Goal: Check status: Check status

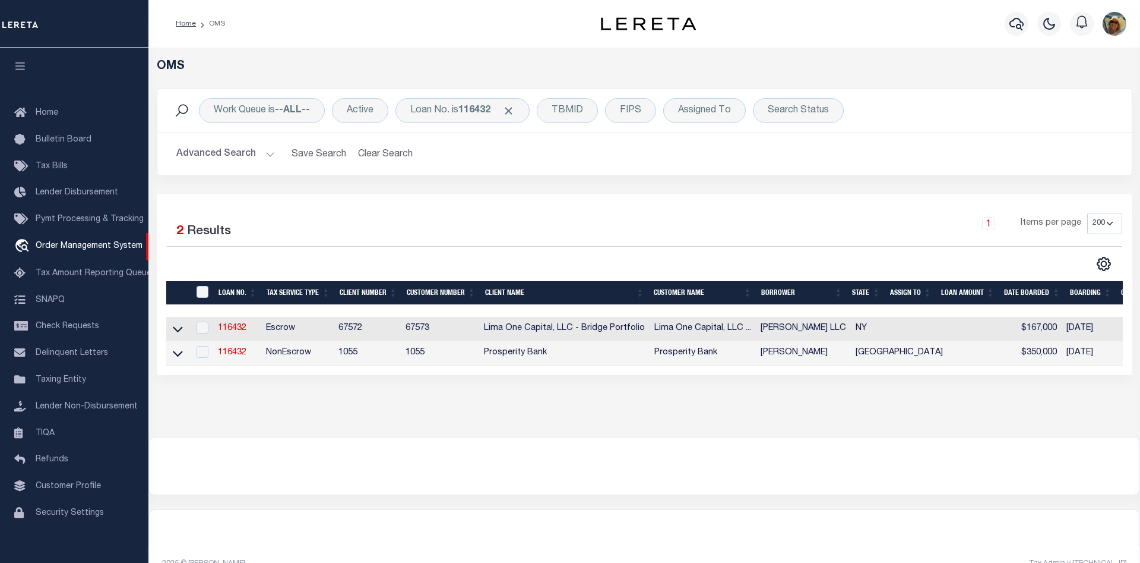
select select "200"
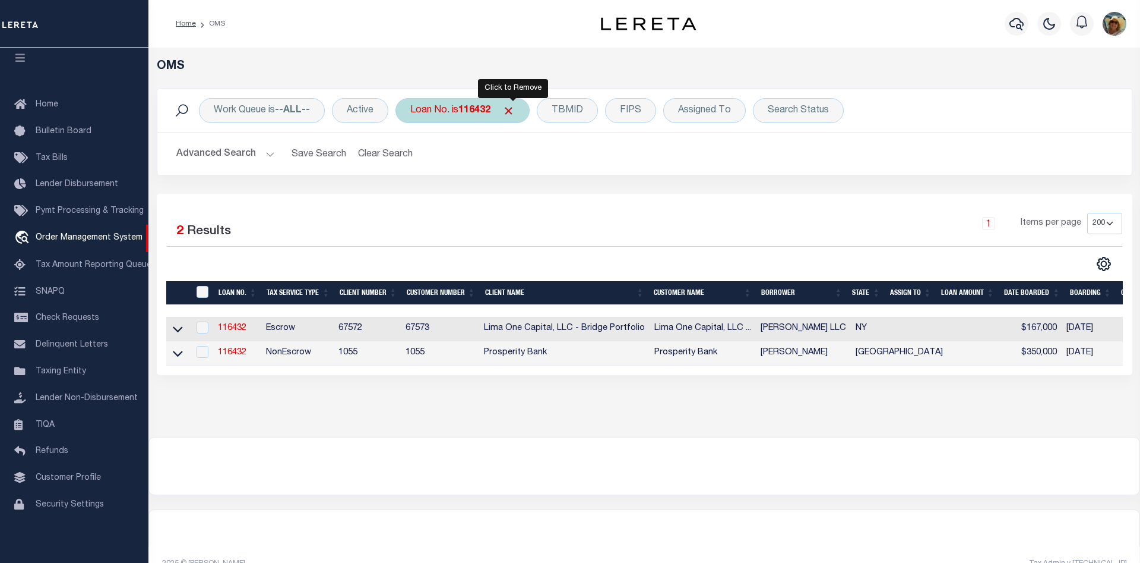
click at [513, 112] on span "Click to Remove" at bounding box center [509, 111] width 12 height 12
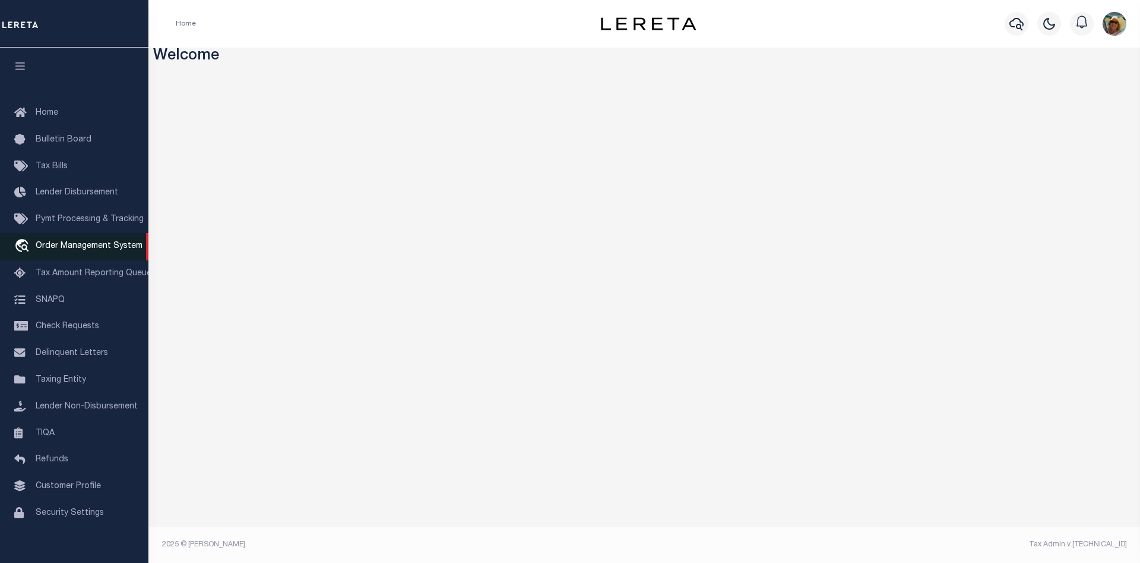
click at [77, 250] on span "Order Management System" at bounding box center [89, 246] width 107 height 8
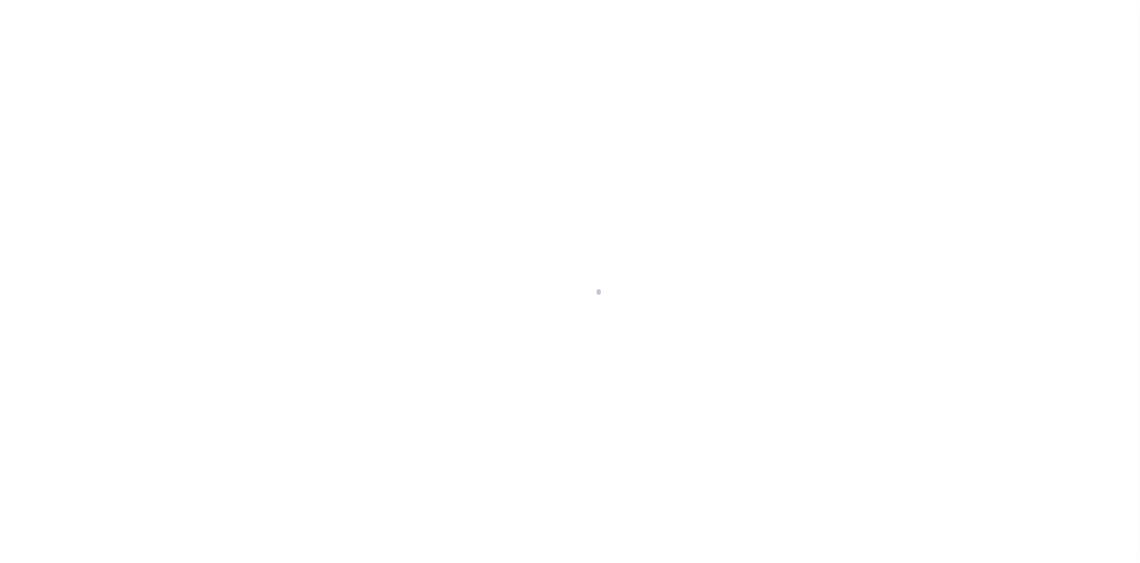
scroll to position [21, 0]
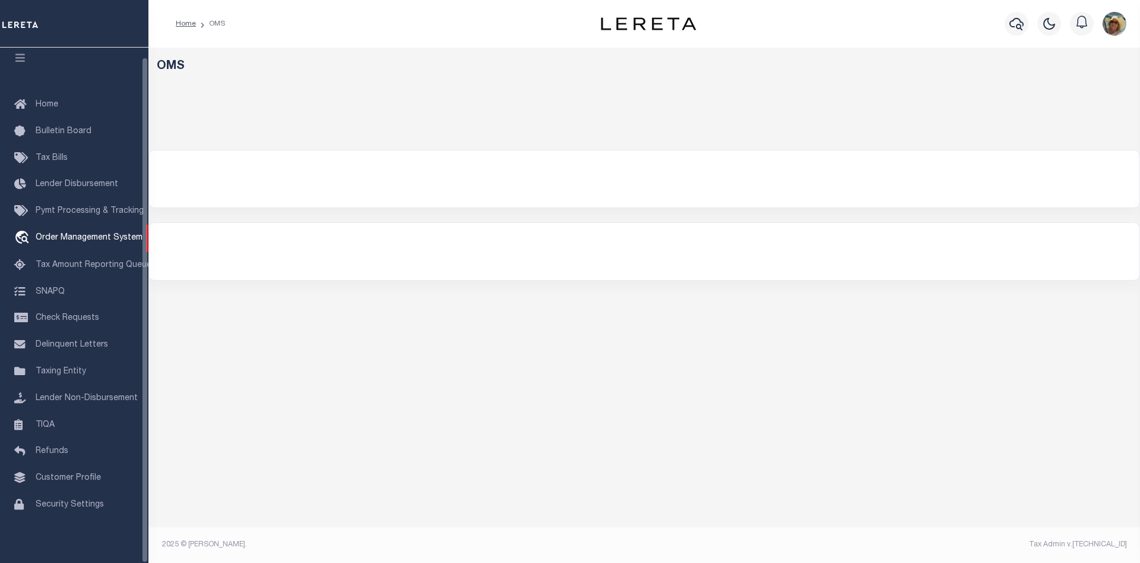
select select "200"
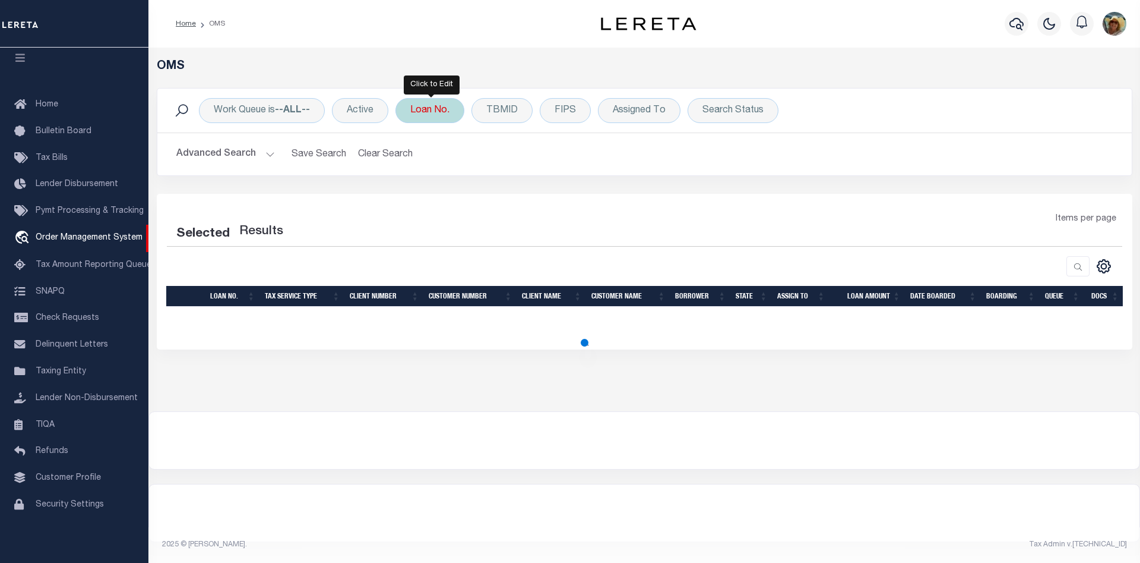
click at [438, 114] on div "Loan No." at bounding box center [430, 110] width 69 height 25
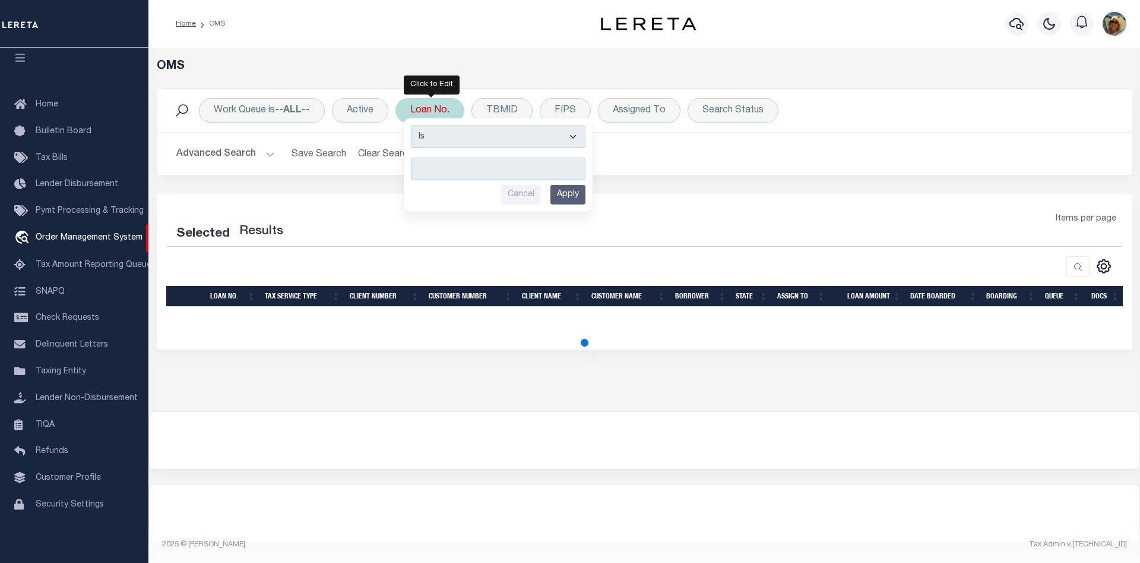
select select "200"
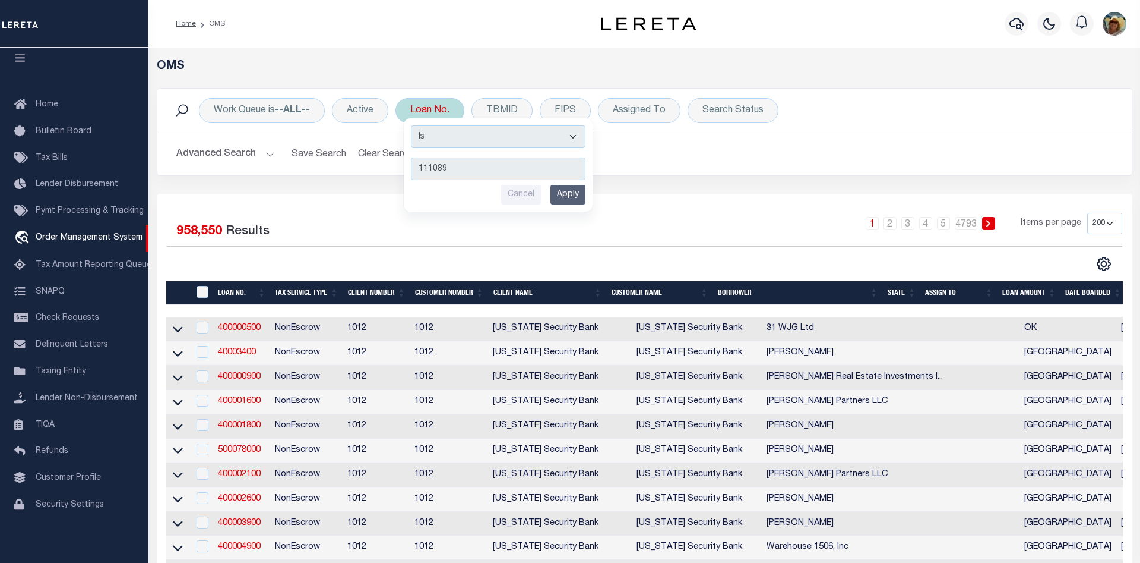
type input "111089"
click at [571, 194] on input "Apply" at bounding box center [568, 195] width 35 height 20
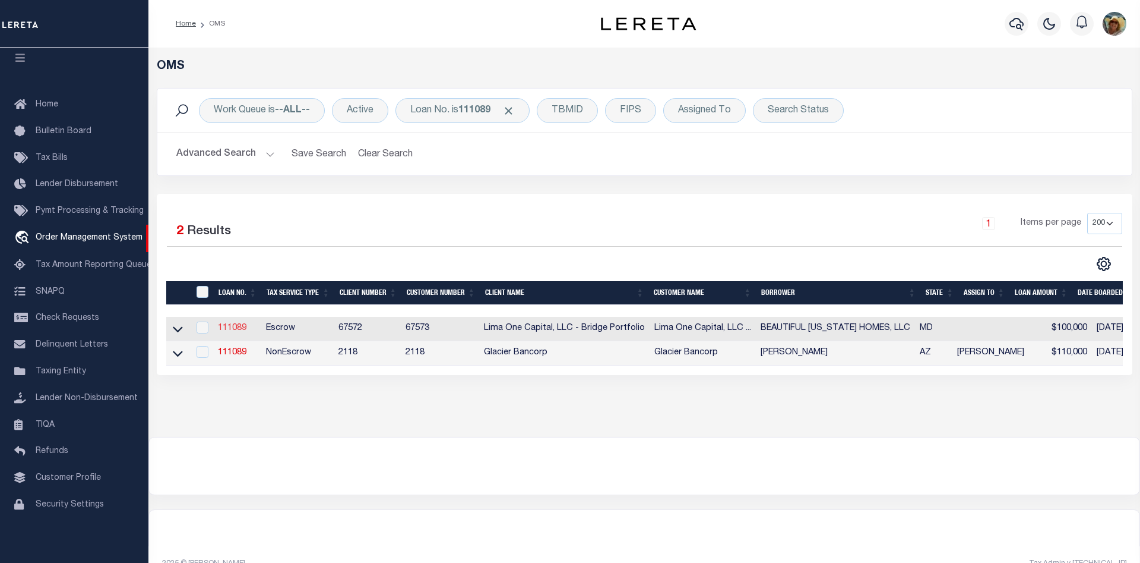
click at [233, 331] on link "111089" at bounding box center [232, 328] width 29 height 8
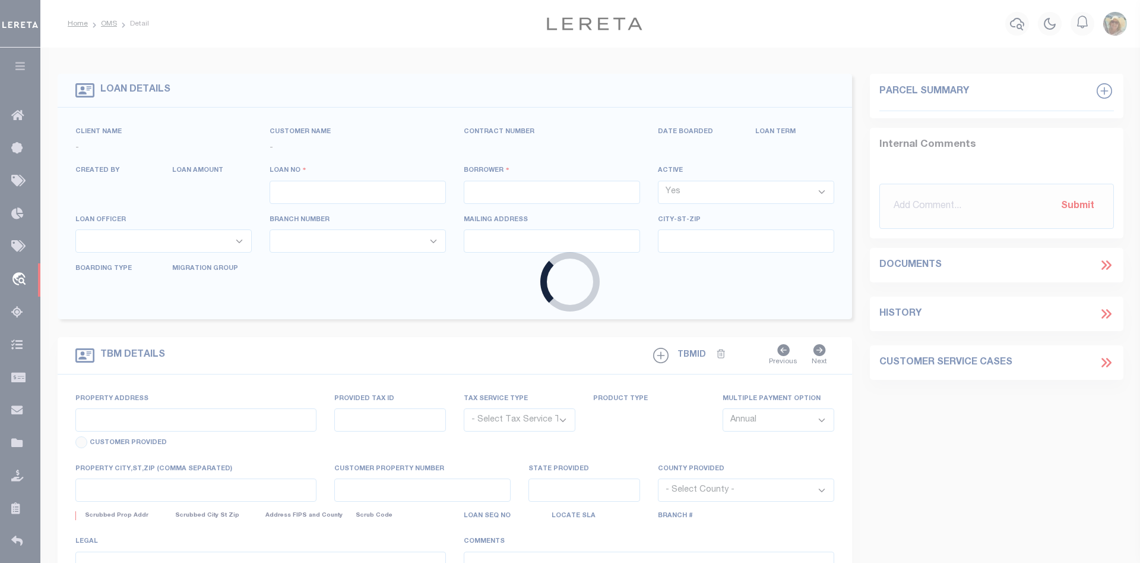
type input "111089"
type input "BEAUTIFUL MARYLAND HOMES, LLC"
select select
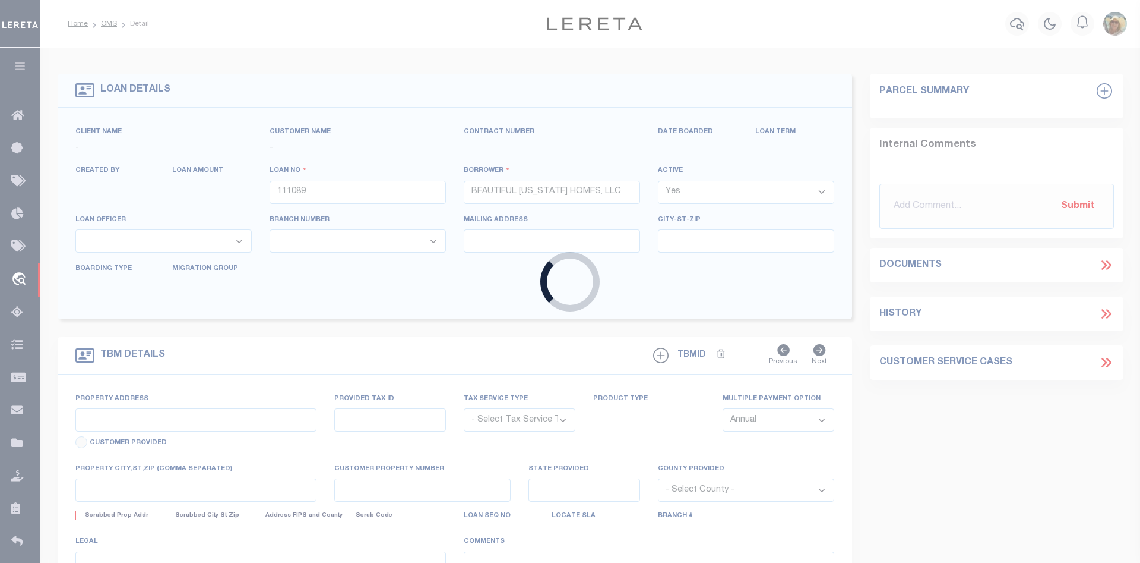
select select
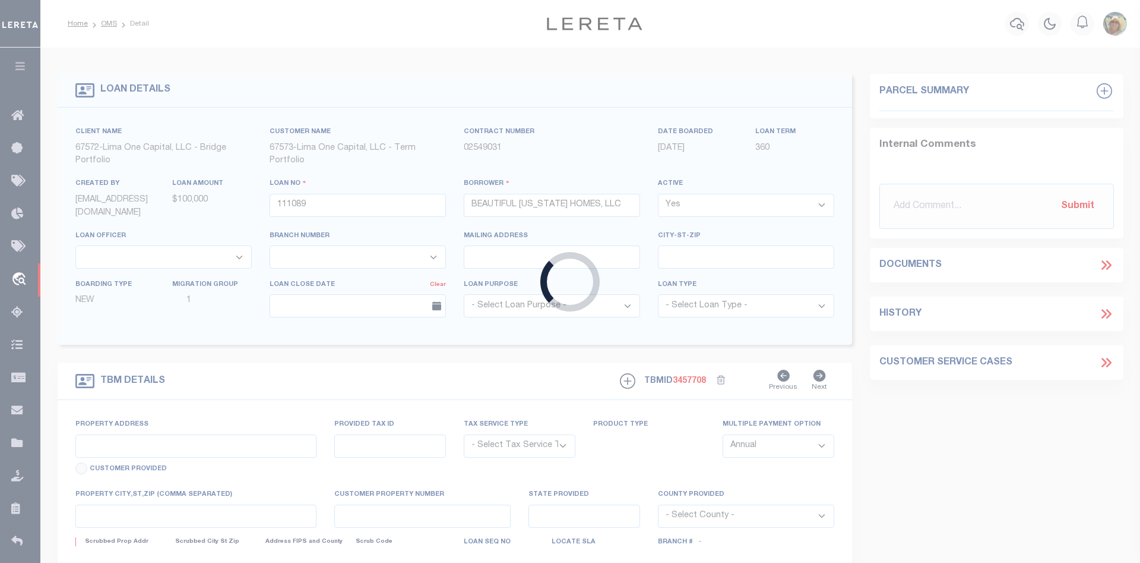
type input "2134 REDTHORN ROAD"
radio input "true"
select select "Escrow"
type input "MIDDLE RIVER MD 21220"
type input "111089-1"
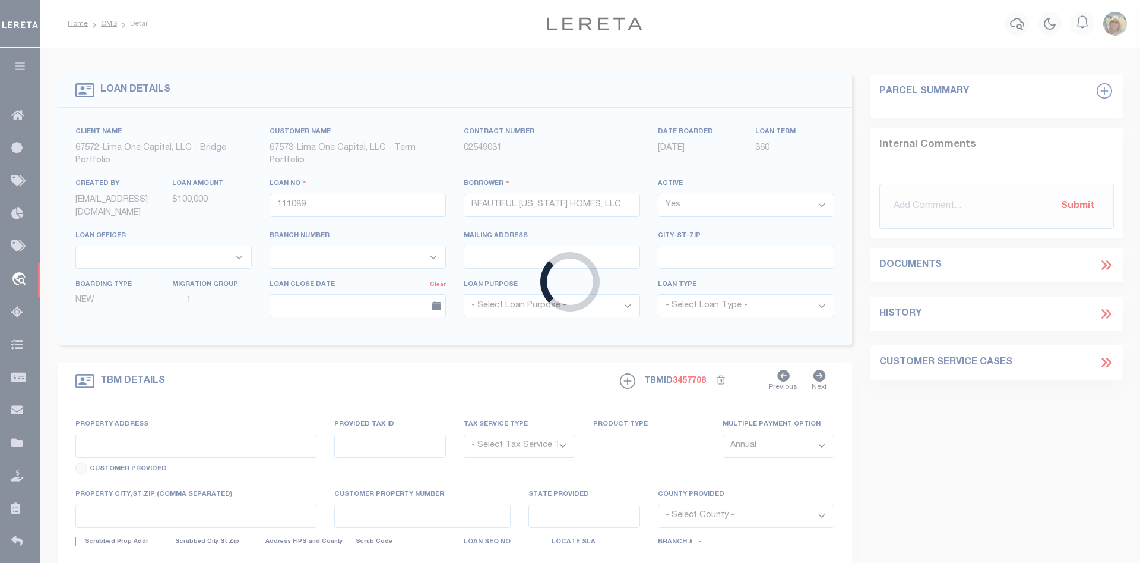
type input "MD"
type textarea "COLLECTOR: ENTITY: PARCEL: 4151513065630"
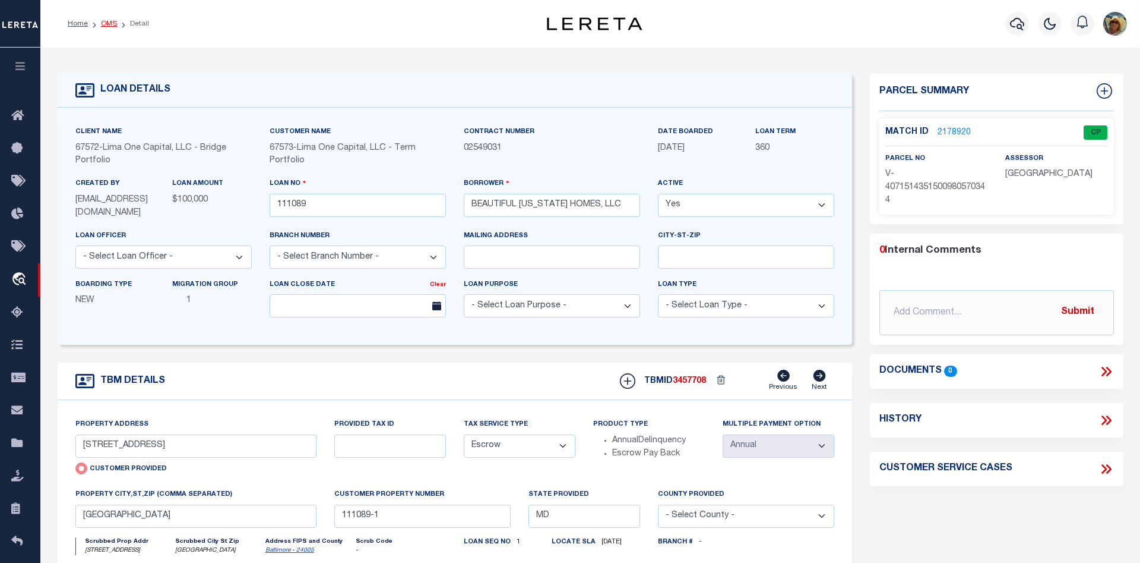
click at [109, 23] on link "OMS" at bounding box center [109, 23] width 16 height 7
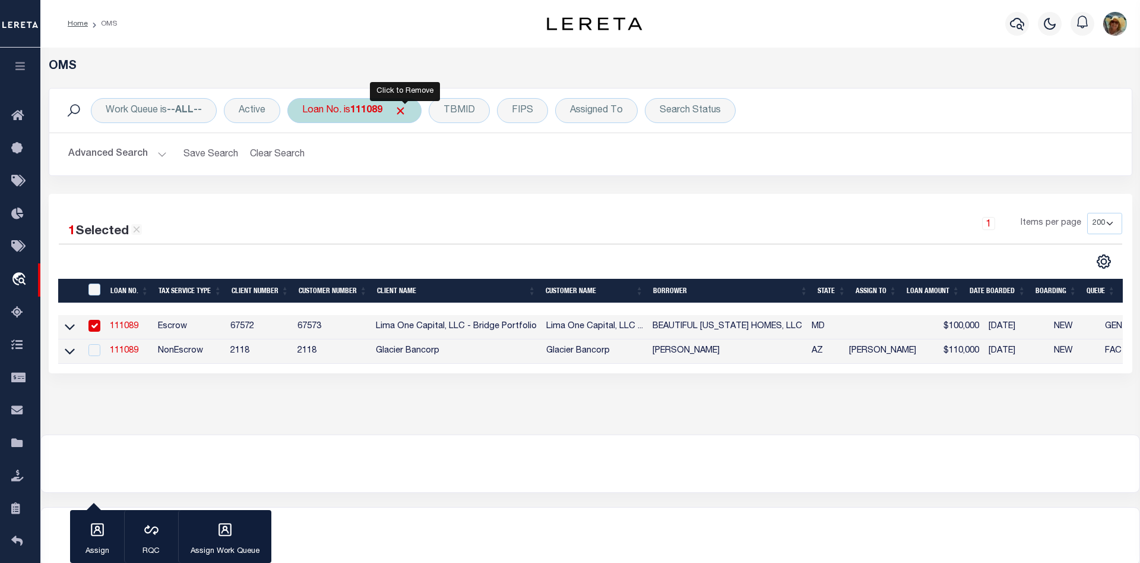
click at [407, 108] on span "Click to Remove" at bounding box center [400, 111] width 12 height 12
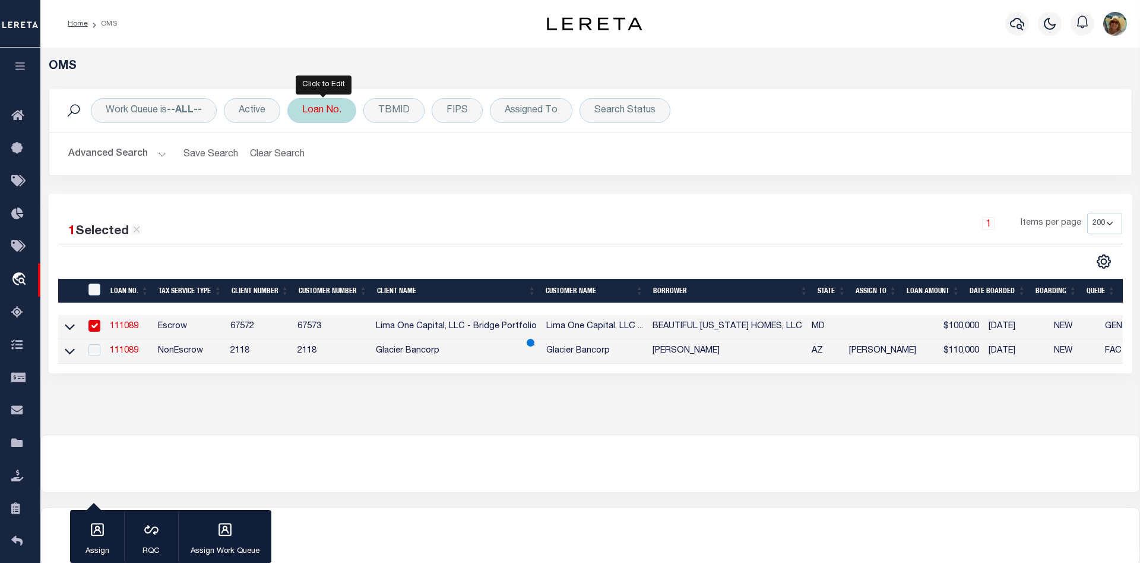
click at [317, 115] on div "Loan No." at bounding box center [321, 110] width 69 height 25
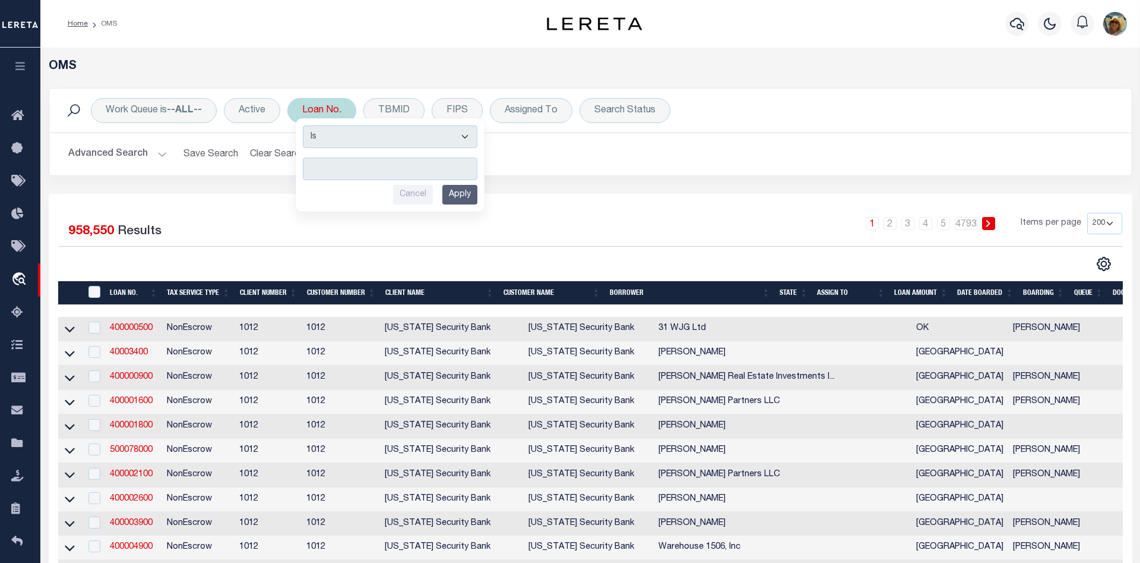
type input "60151"
click at [463, 191] on input "Apply" at bounding box center [460, 195] width 35 height 20
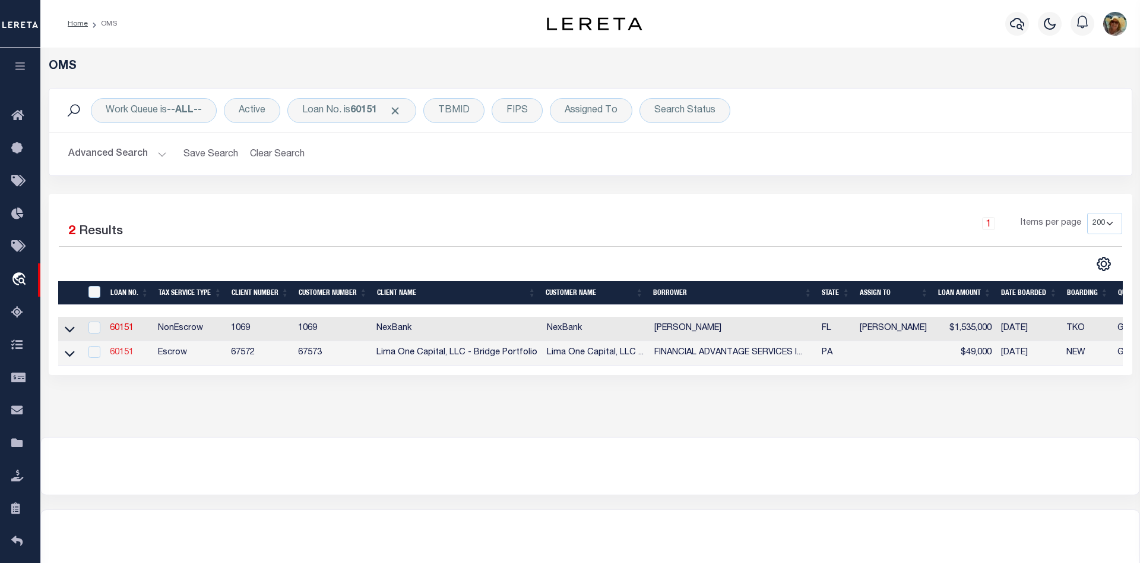
click at [126, 355] on link "60151" at bounding box center [122, 352] width 24 height 8
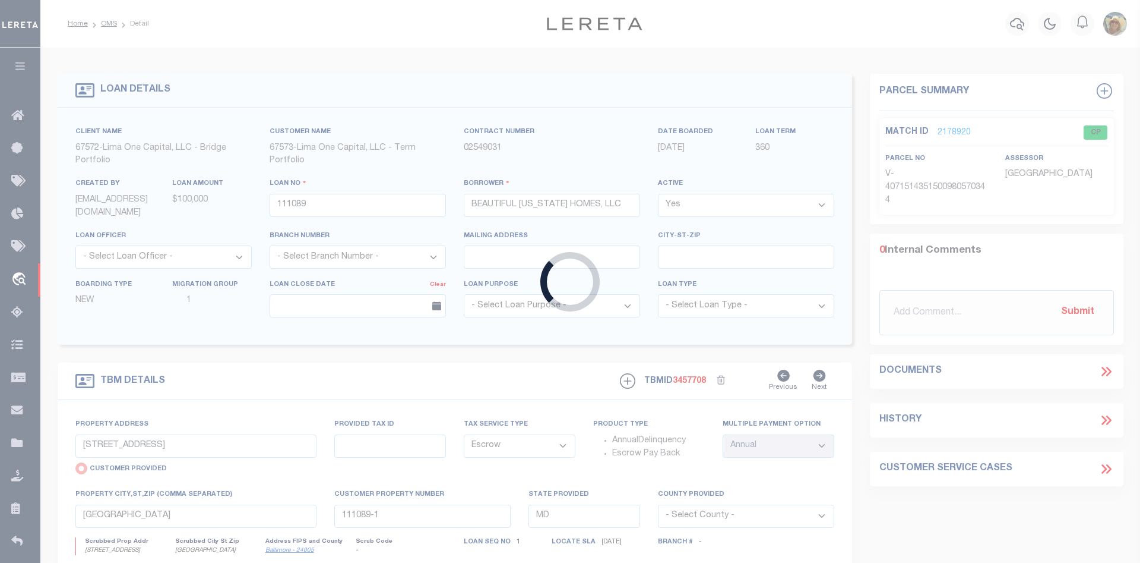
type input "60151"
type input "FINANCIAL ADVANTAGE SERVICES INC."
select select
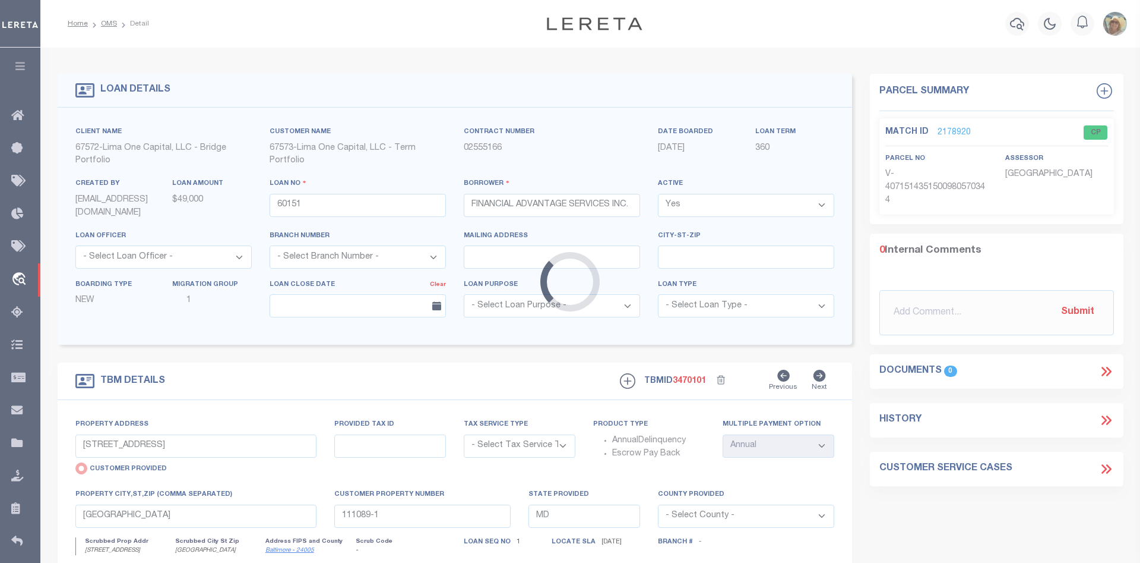
type input "[STREET_ADDRESS]"
select select "Escrow"
select select
type input "MCKEESPORT PA 15133"
type input "60151-1"
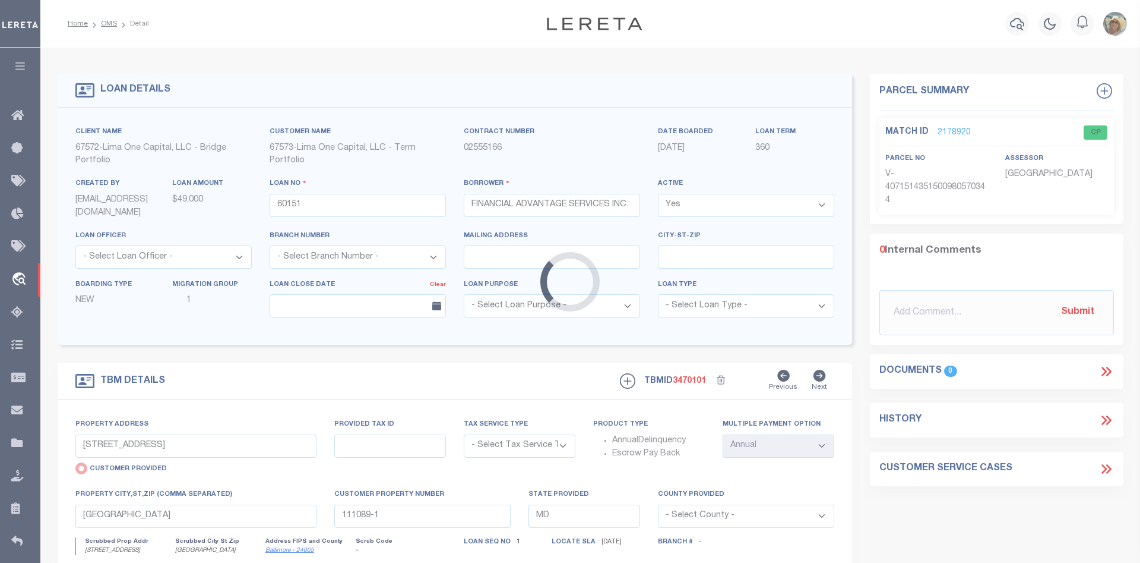
type input "PA"
type textarea "COLLECTOR: ENTITY: PARCEL: 308"
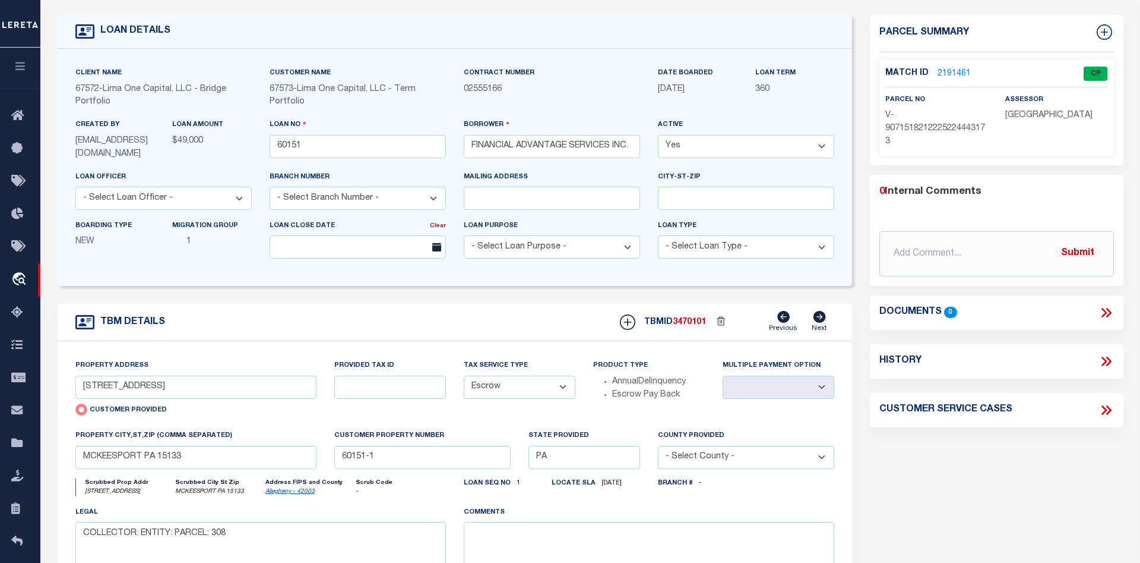
scroll to position [61, 0]
click at [948, 71] on link "2191461" at bounding box center [954, 72] width 33 height 12
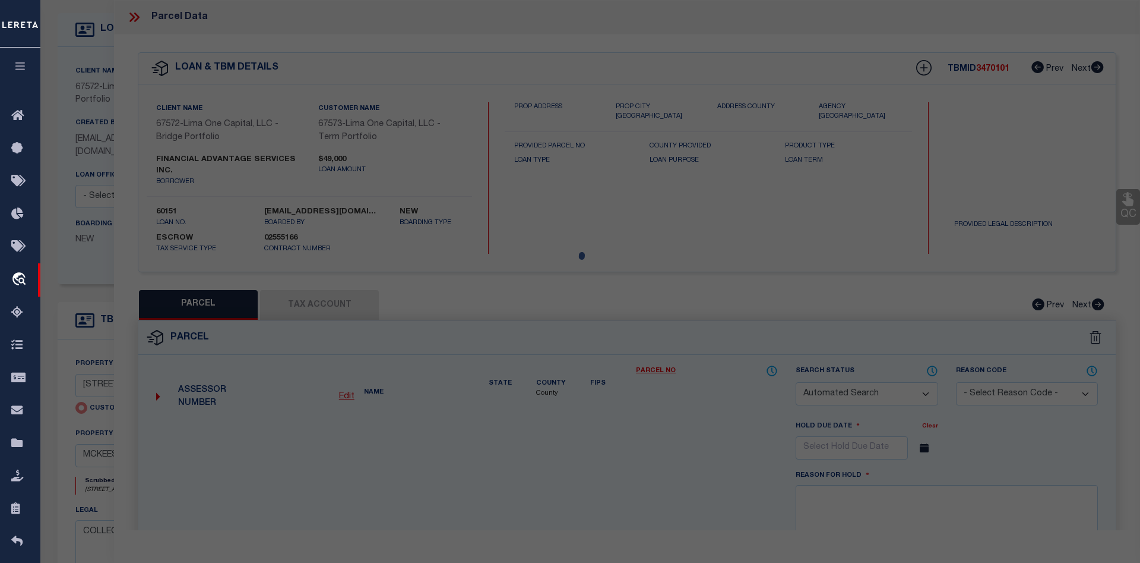
checkbox input "false"
select select "CP"
type input "[STREET_ADDRESS]"
checkbox input "false"
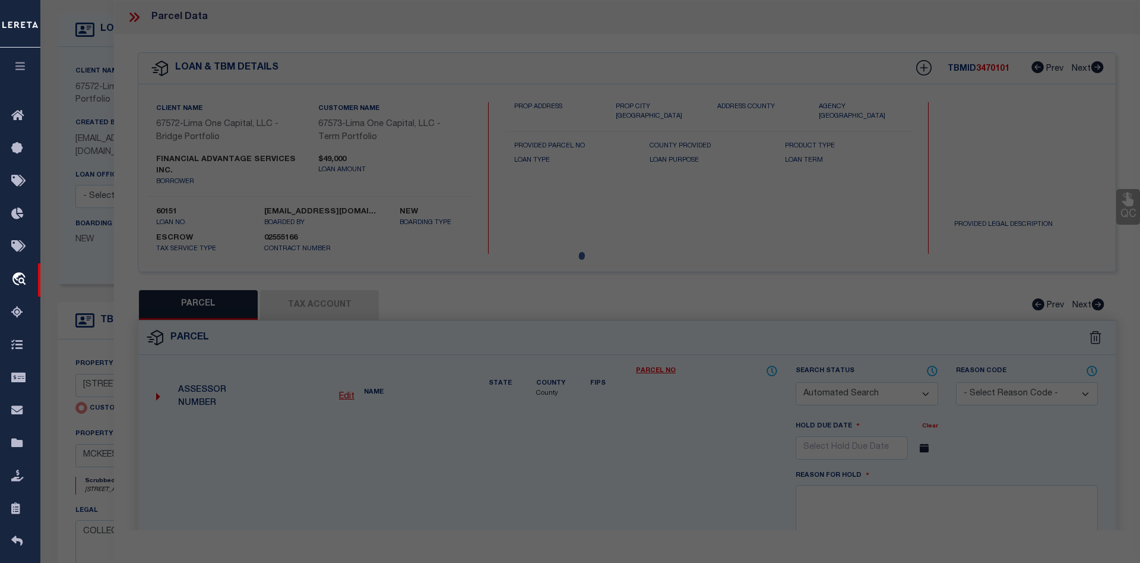
type input "MCKEESPORT PA 15133"
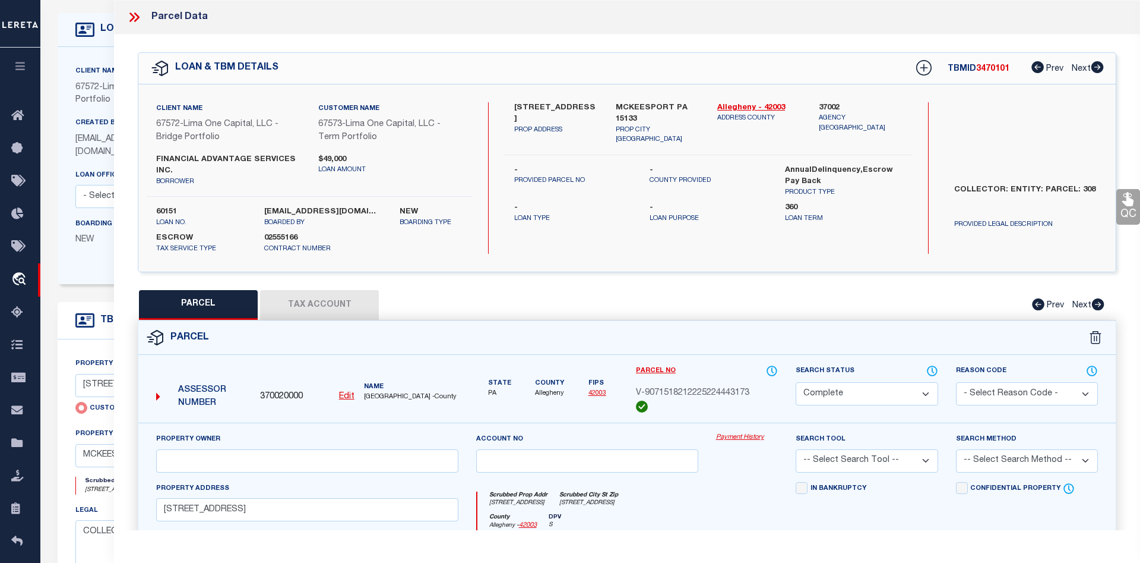
click at [747, 438] on link "Payment History" at bounding box center [747, 437] width 62 height 10
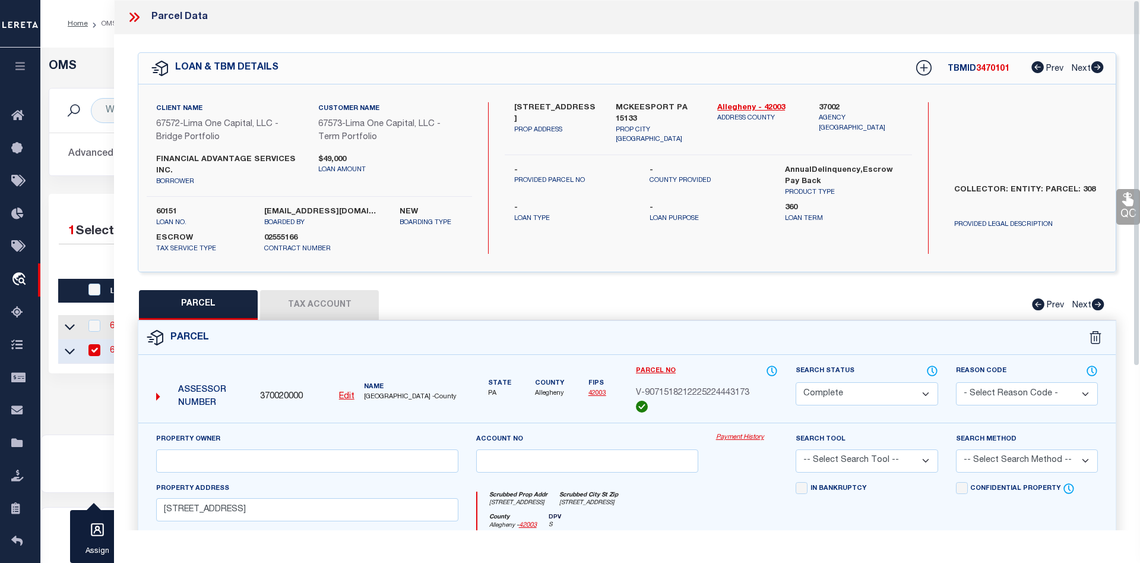
click at [87, 213] on div "1 Selected 2 Results" at bounding box center [185, 227] width 252 height 29
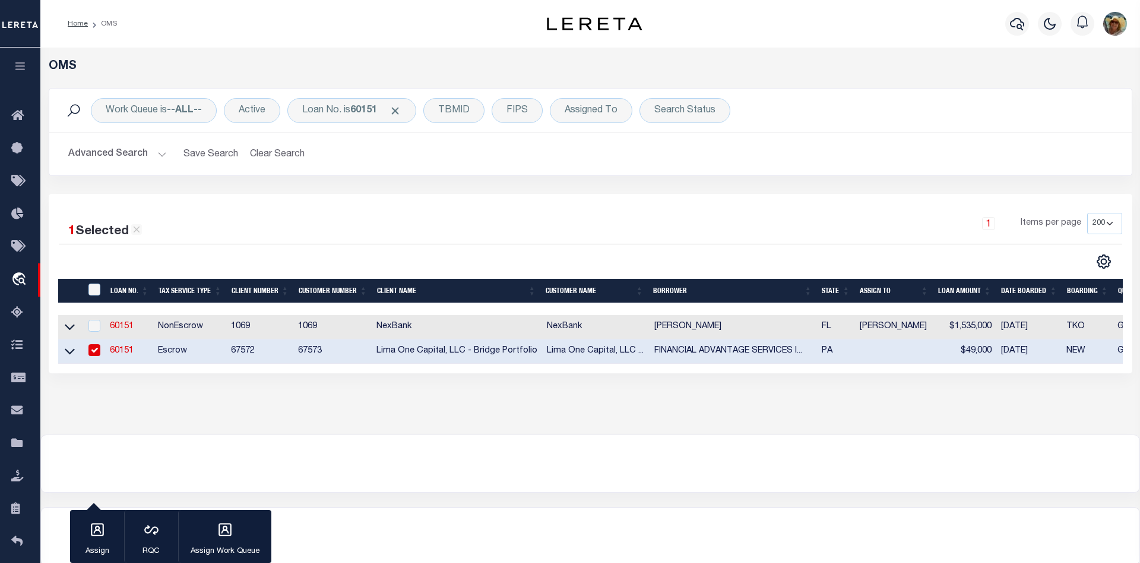
click at [127, 352] on link "60151" at bounding box center [122, 350] width 24 height 8
checkbox input "false"
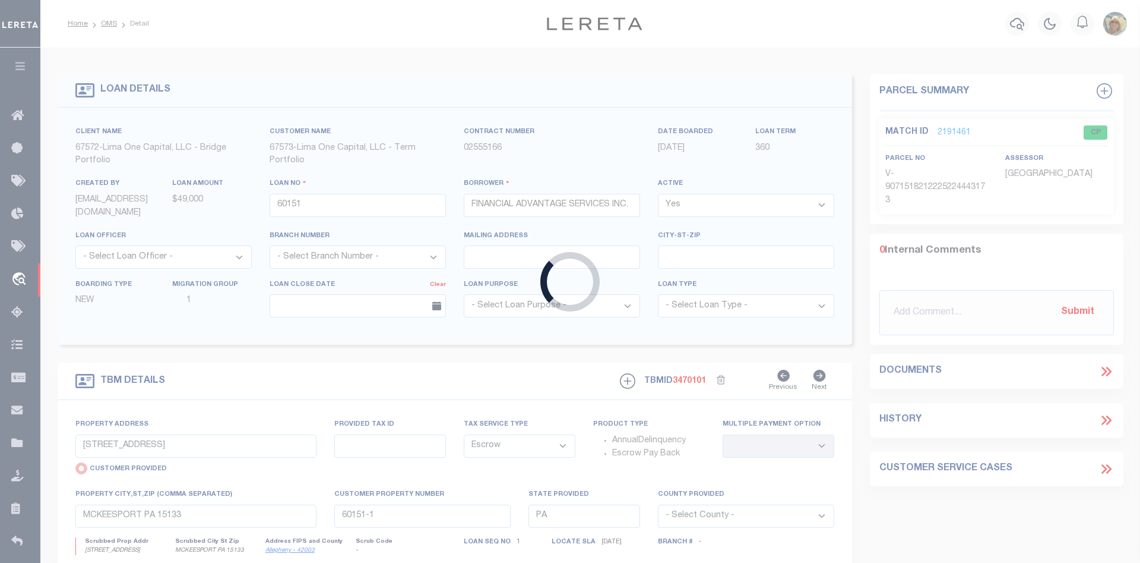
select select
select select "Escrow"
select select
